Goal: Navigation & Orientation: Find specific page/section

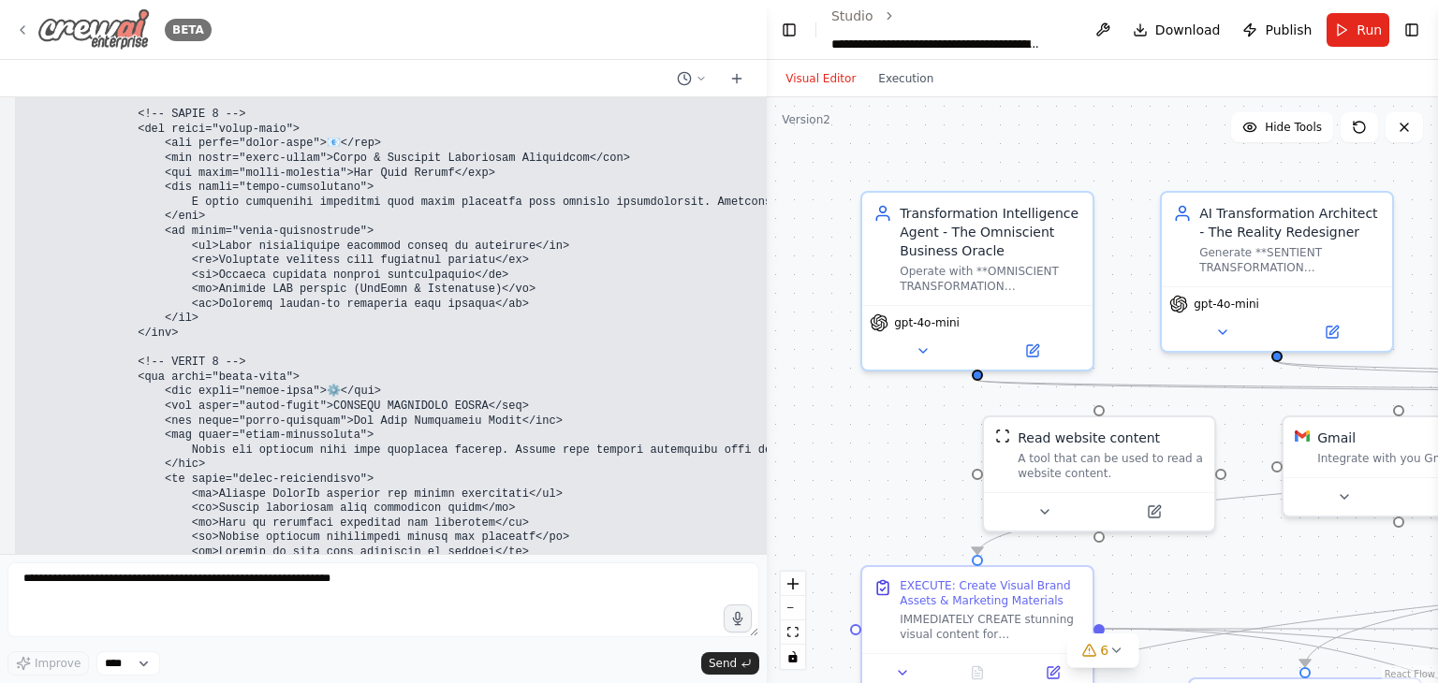
click at [25, 24] on icon at bounding box center [22, 29] width 15 height 15
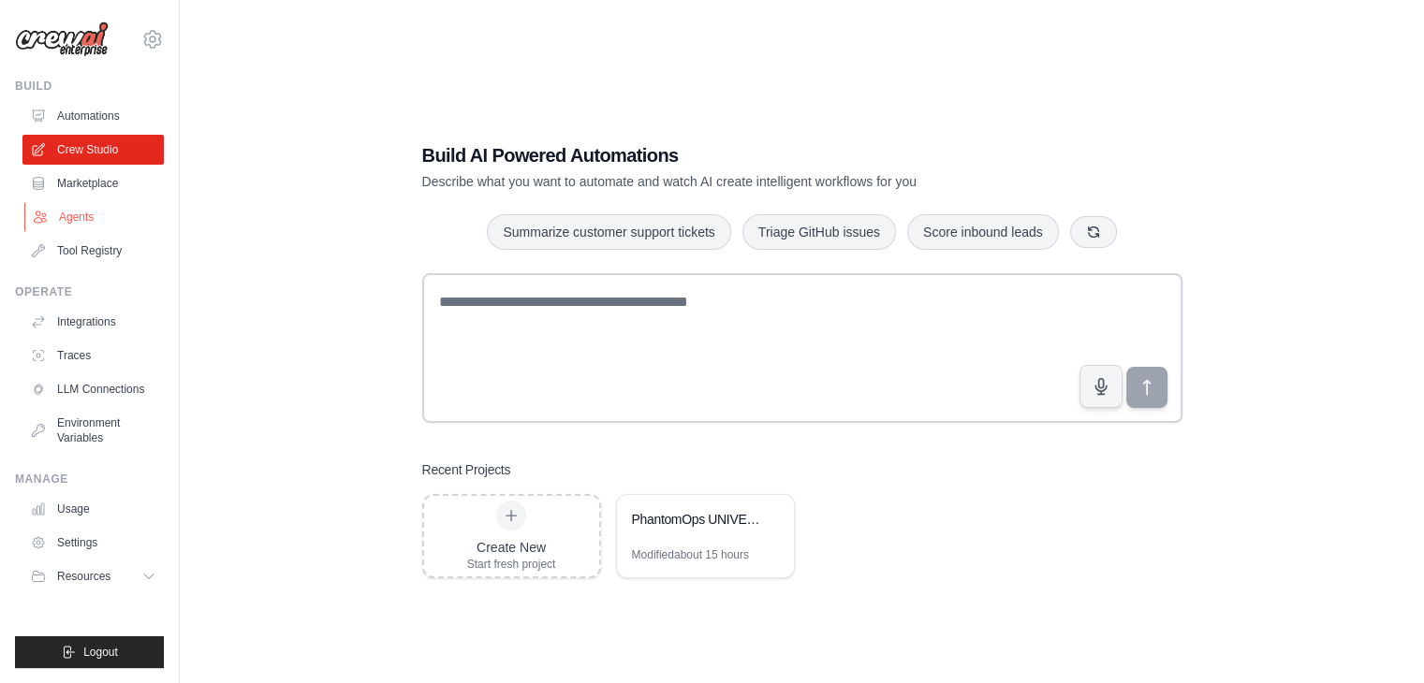
click at [86, 229] on link "Agents" at bounding box center [94, 217] width 141 height 30
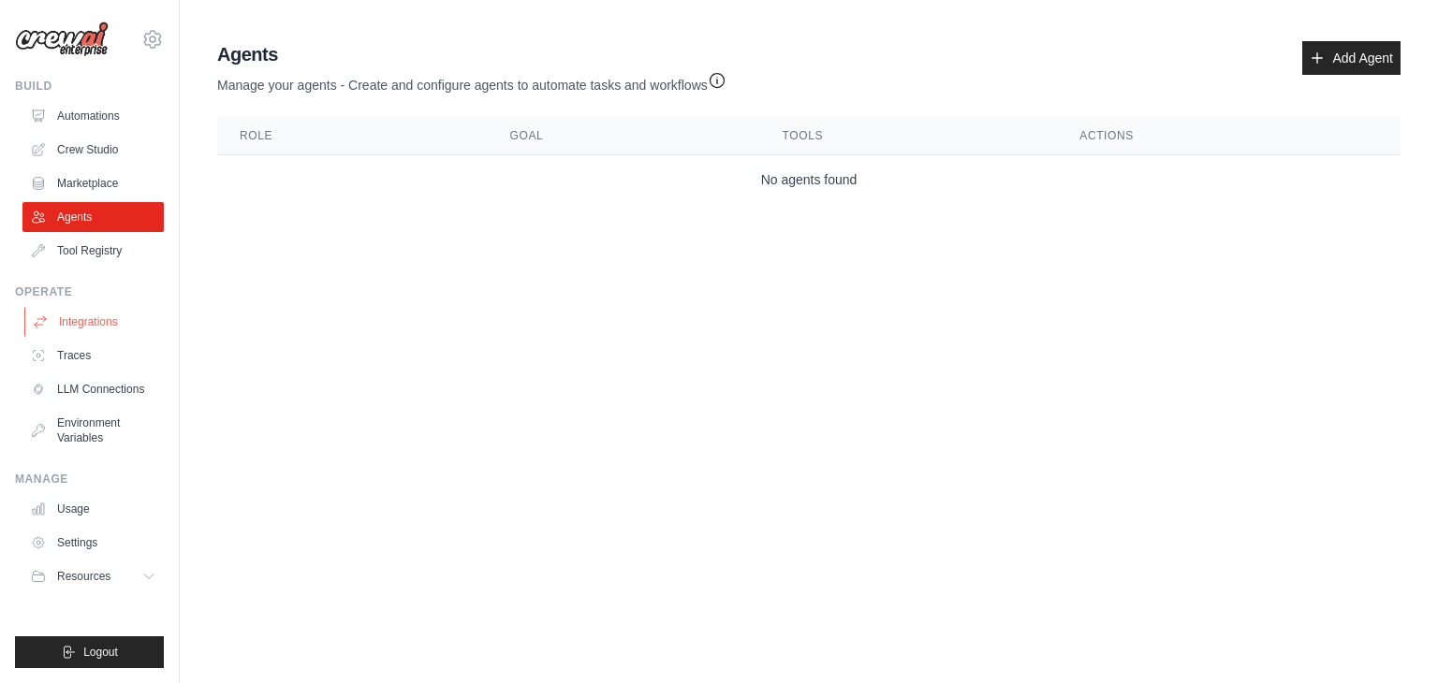
click at [109, 320] on link "Integrations" at bounding box center [94, 322] width 141 height 30
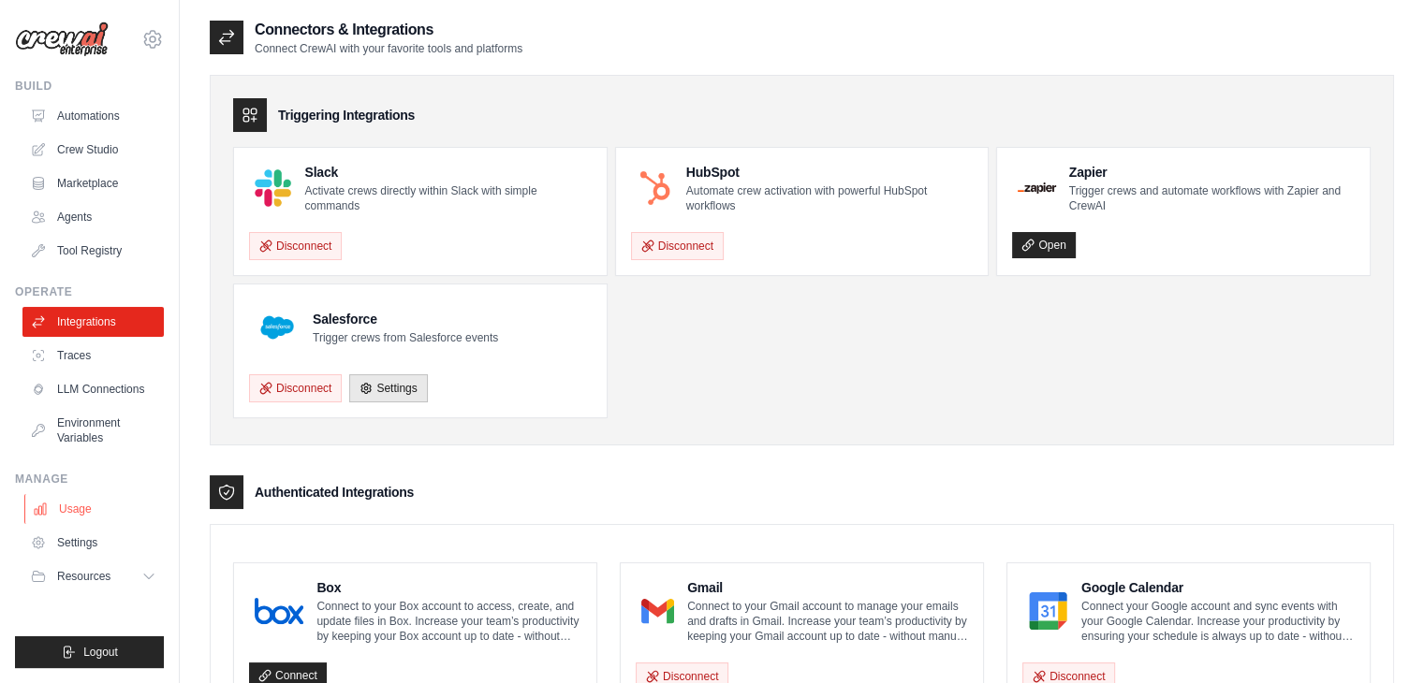
click at [99, 503] on link "Usage" at bounding box center [94, 509] width 141 height 30
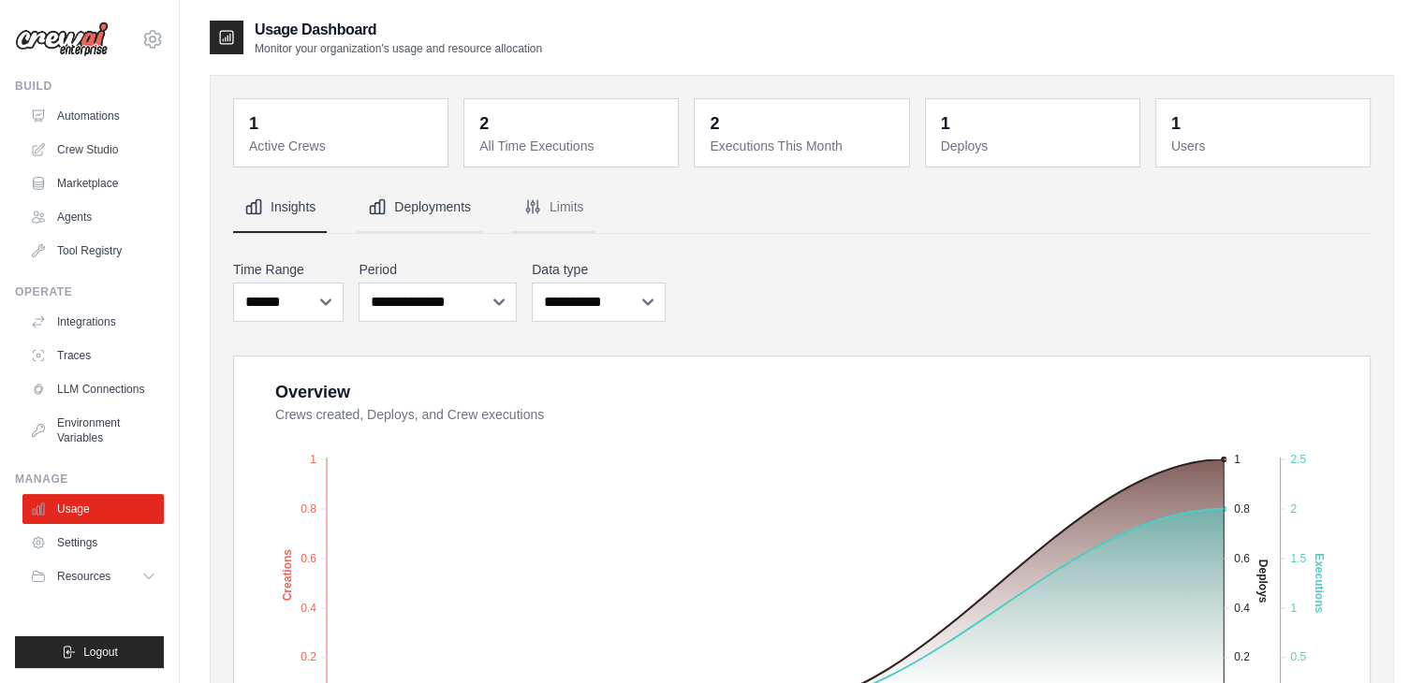
click at [436, 204] on button "Deployments" at bounding box center [419, 208] width 125 height 51
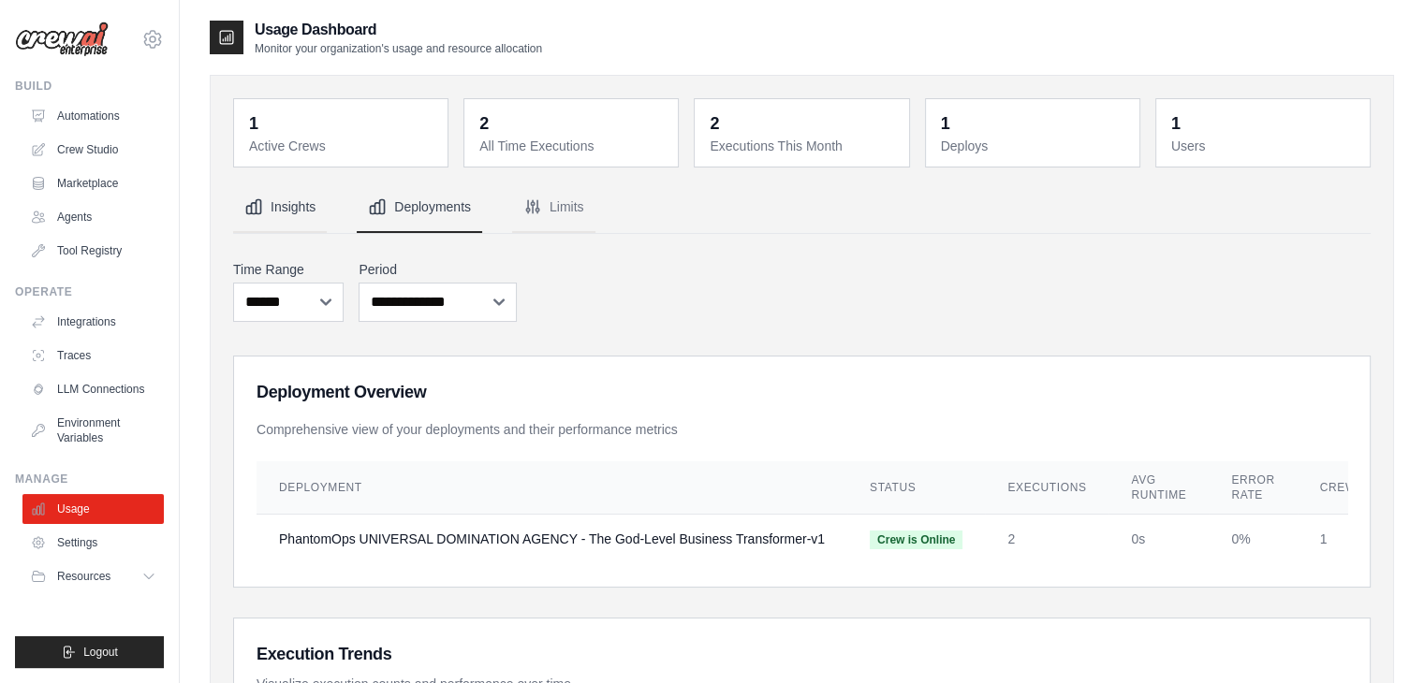
click at [311, 213] on button "Insights" at bounding box center [280, 208] width 94 height 51
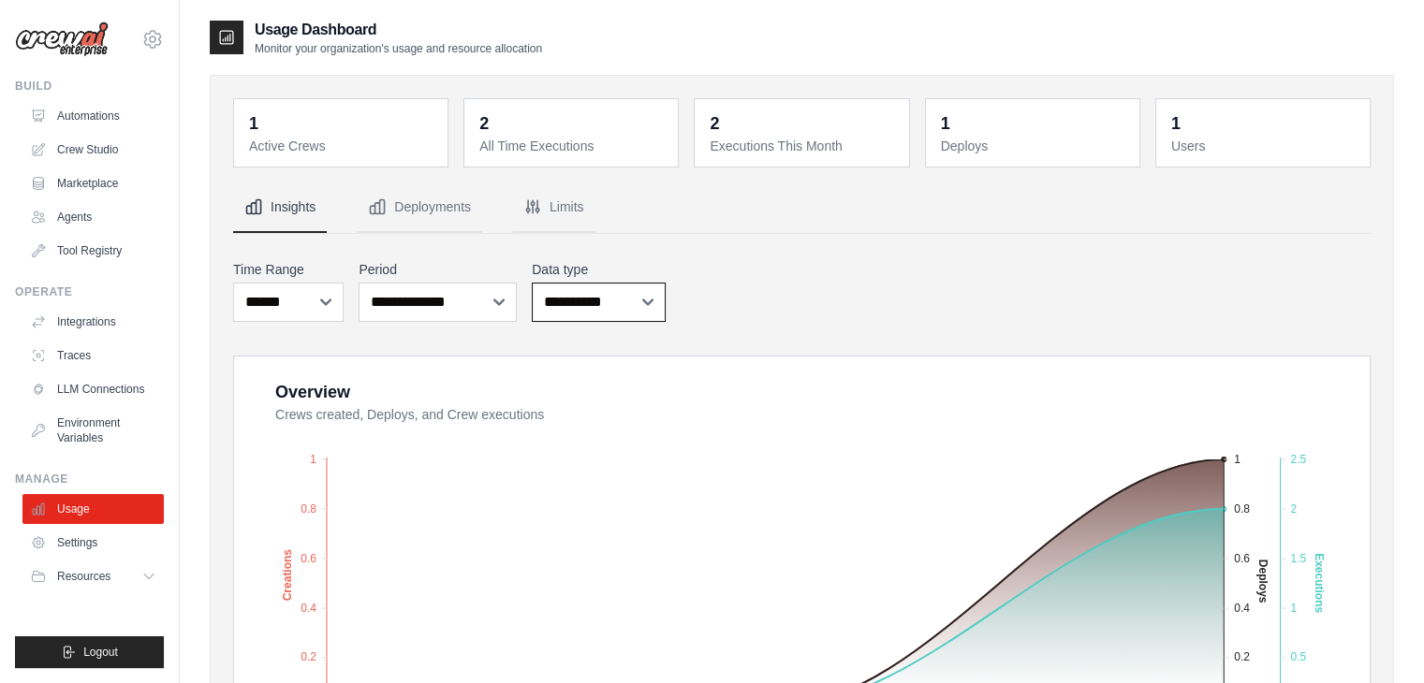
click at [605, 294] on select "**********" at bounding box center [599, 302] width 134 height 39
click at [580, 199] on button "Limits" at bounding box center [553, 208] width 83 height 51
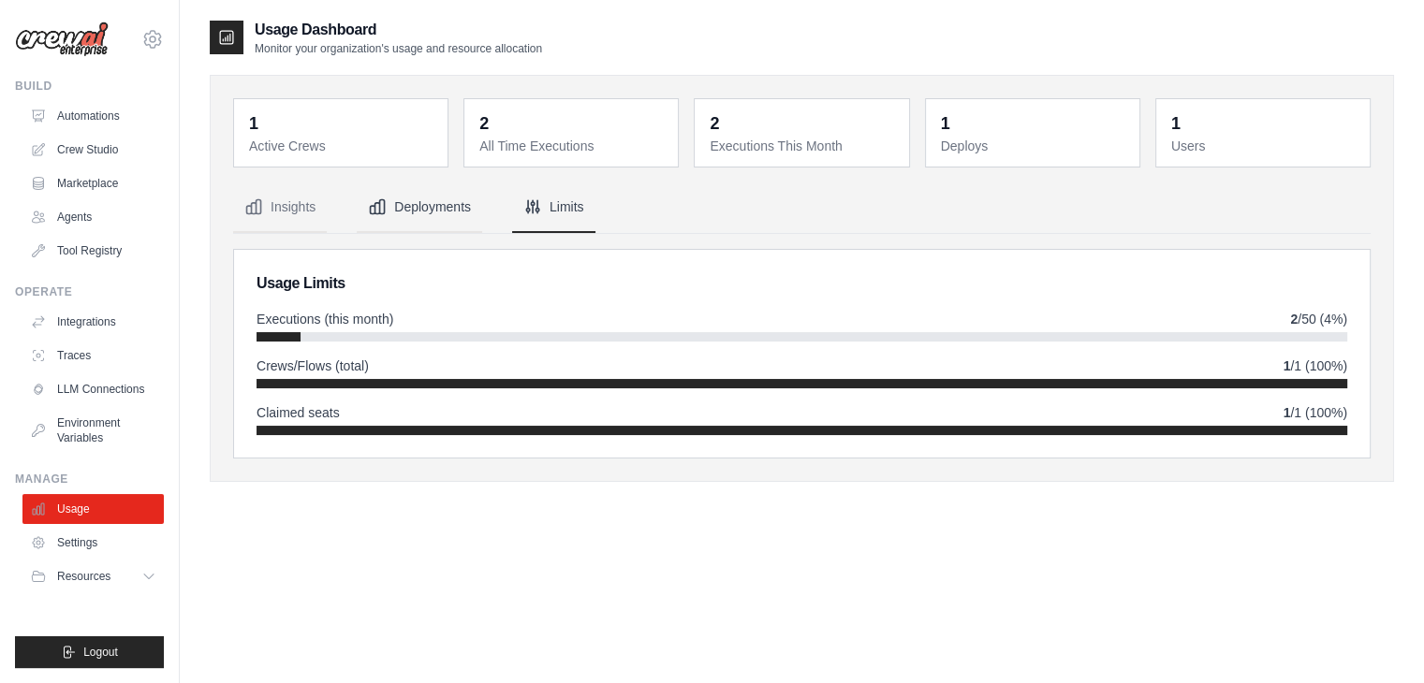
click at [461, 205] on button "Deployments" at bounding box center [419, 208] width 125 height 51
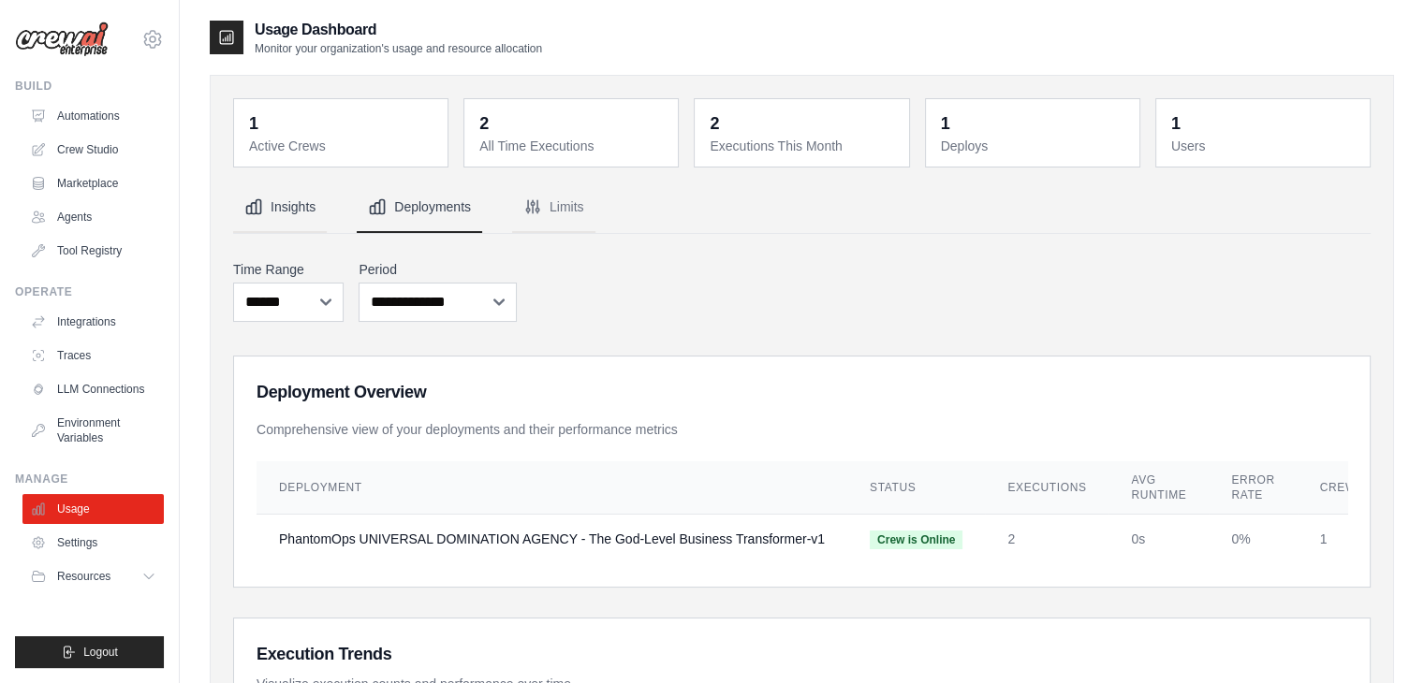
click at [307, 196] on button "Insights" at bounding box center [280, 208] width 94 height 51
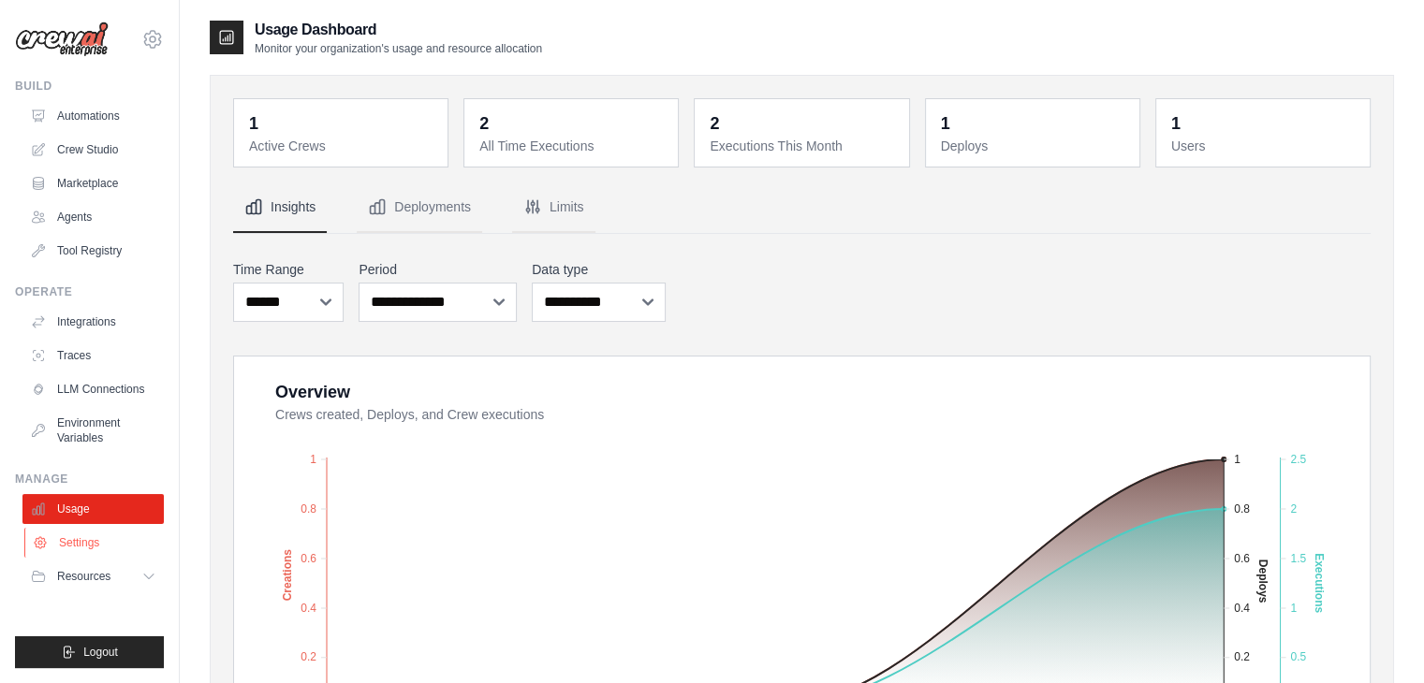
click at [51, 550] on link "Settings" at bounding box center [94, 543] width 141 height 30
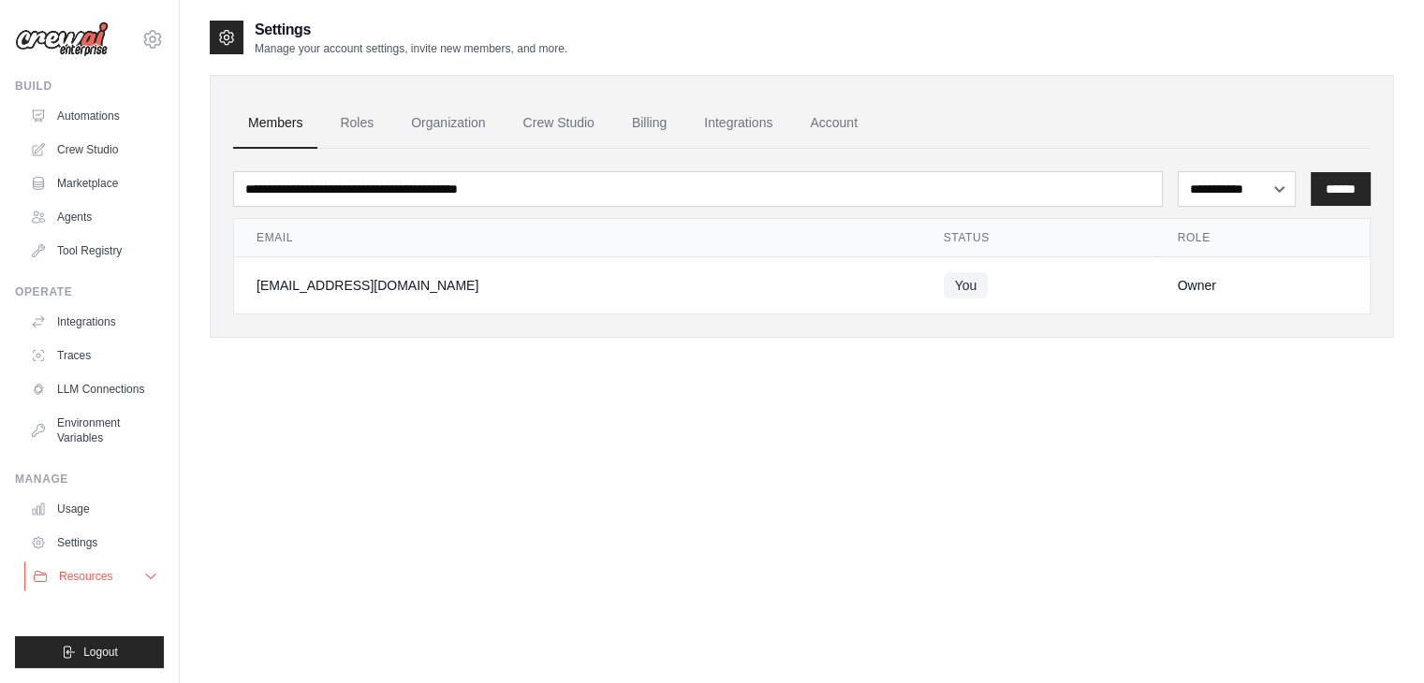
click at [73, 584] on button "Resources" at bounding box center [94, 577] width 141 height 30
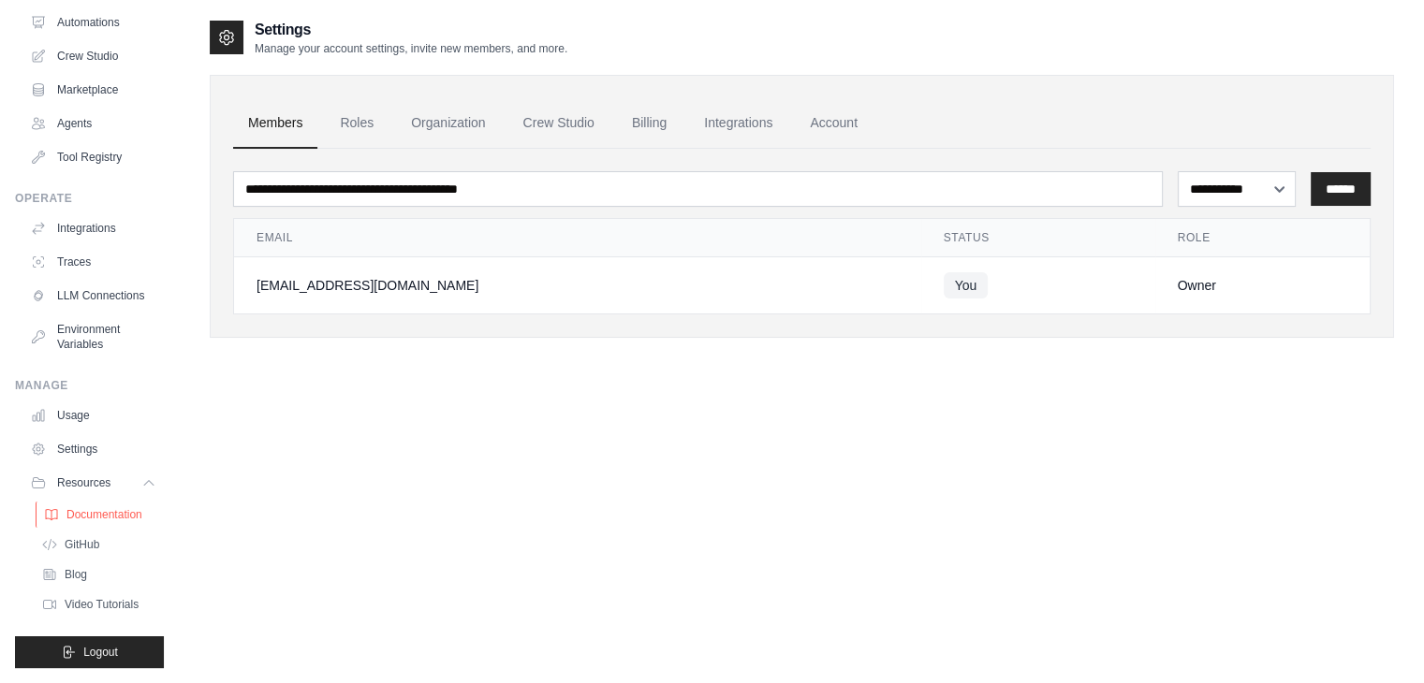
click at [109, 507] on span "Documentation" at bounding box center [104, 514] width 76 height 15
click at [105, 326] on link "Environment Variables" at bounding box center [94, 337] width 141 height 45
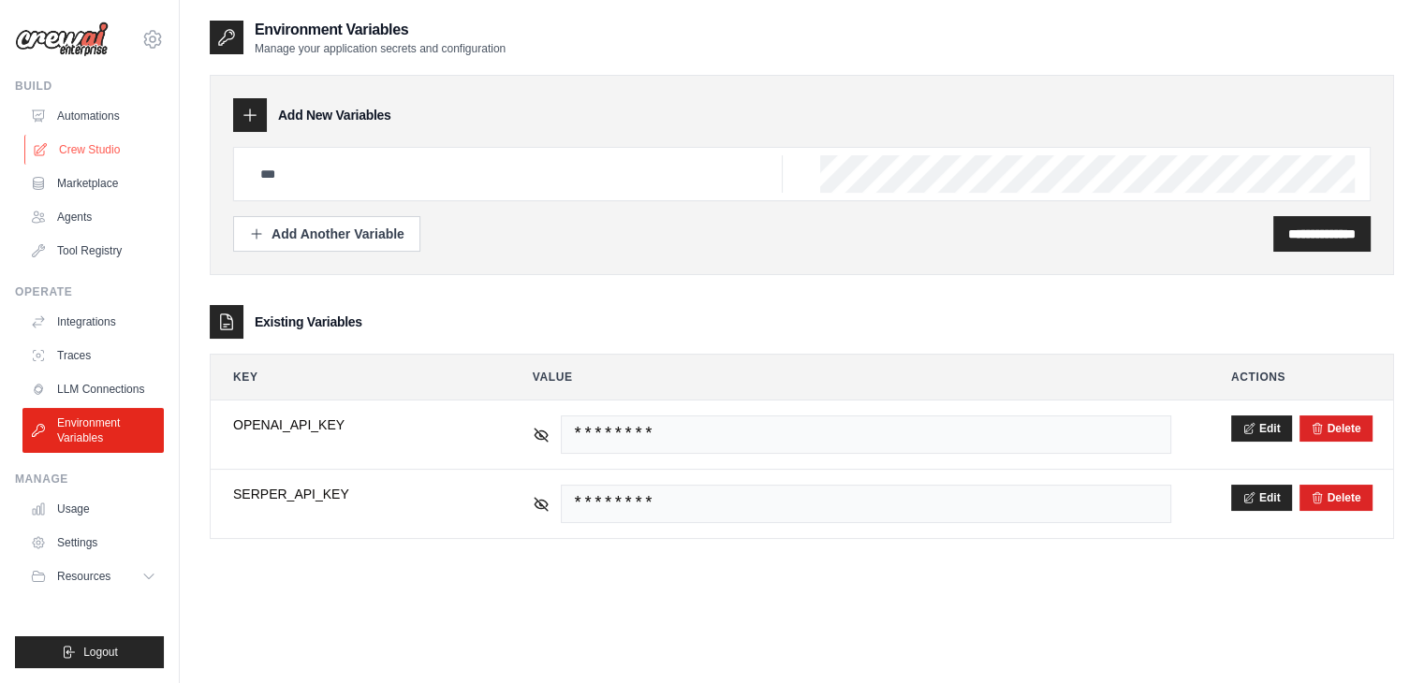
click at [94, 154] on link "Crew Studio" at bounding box center [94, 150] width 141 height 30
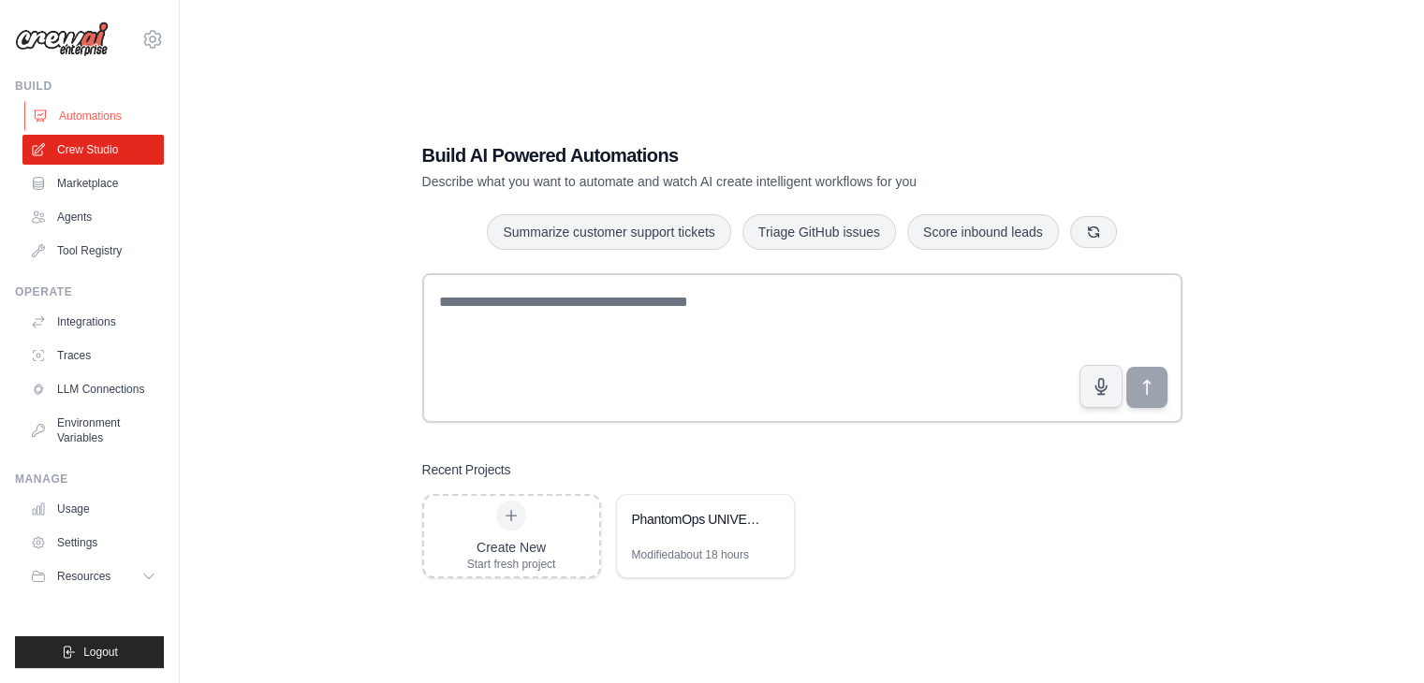
click at [95, 110] on link "Automations" at bounding box center [94, 116] width 141 height 30
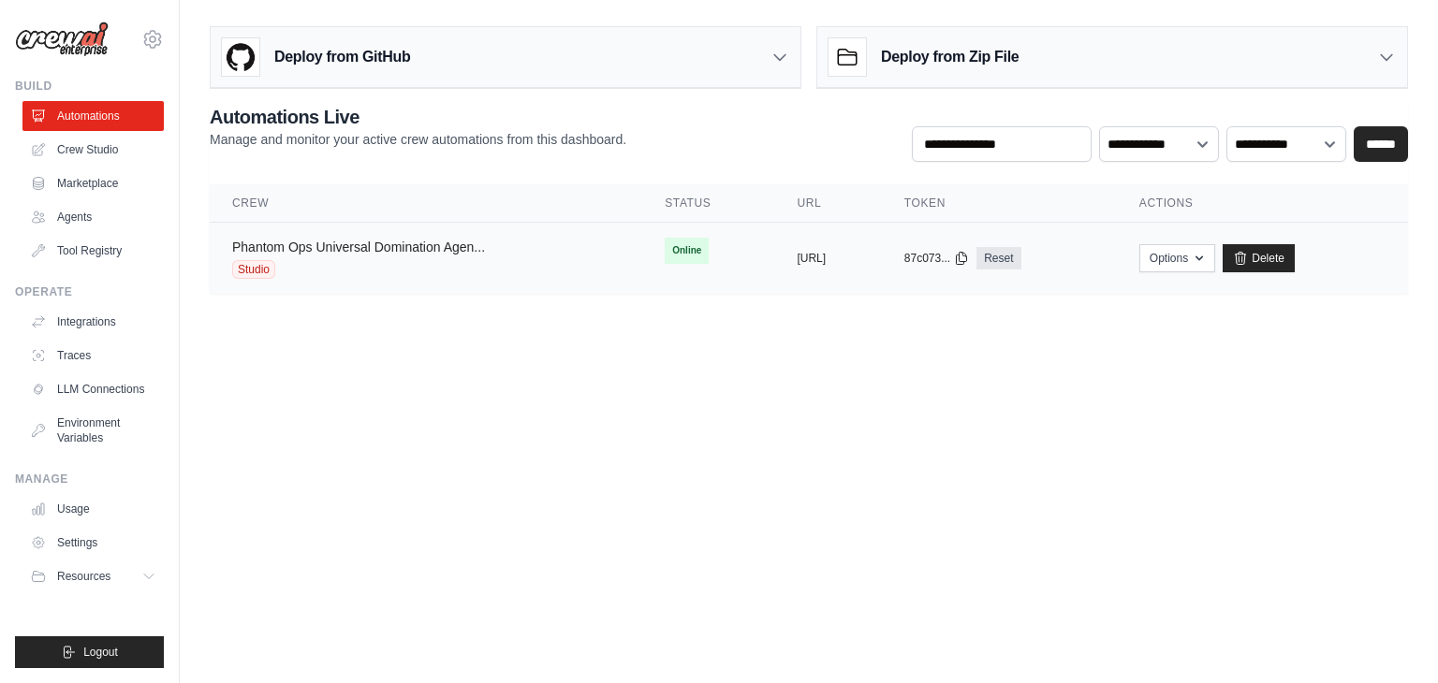
click at [371, 242] on link "Phantom Ops Universal Domination Agen..." at bounding box center [358, 247] width 253 height 15
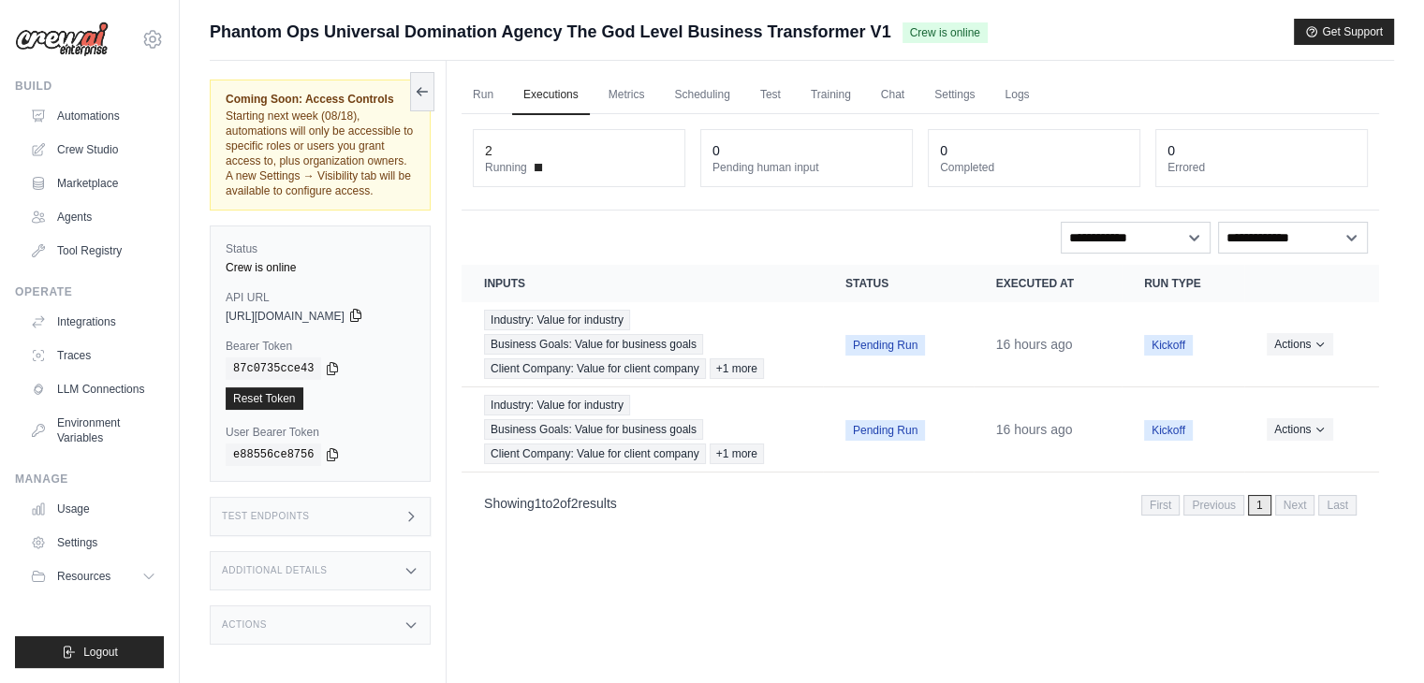
click at [363, 323] on icon at bounding box center [355, 315] width 15 height 15
